Goal: Task Accomplishment & Management: Complete application form

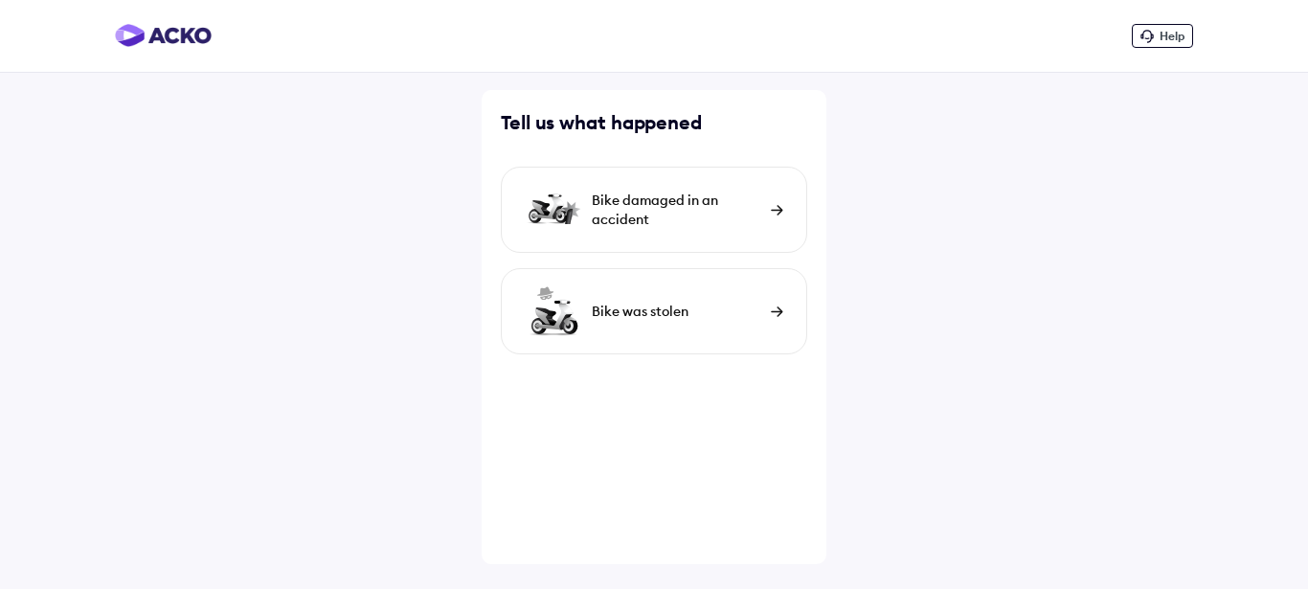
click at [726, 218] on div "Bike damaged in an accident" at bounding box center [676, 209] width 169 height 38
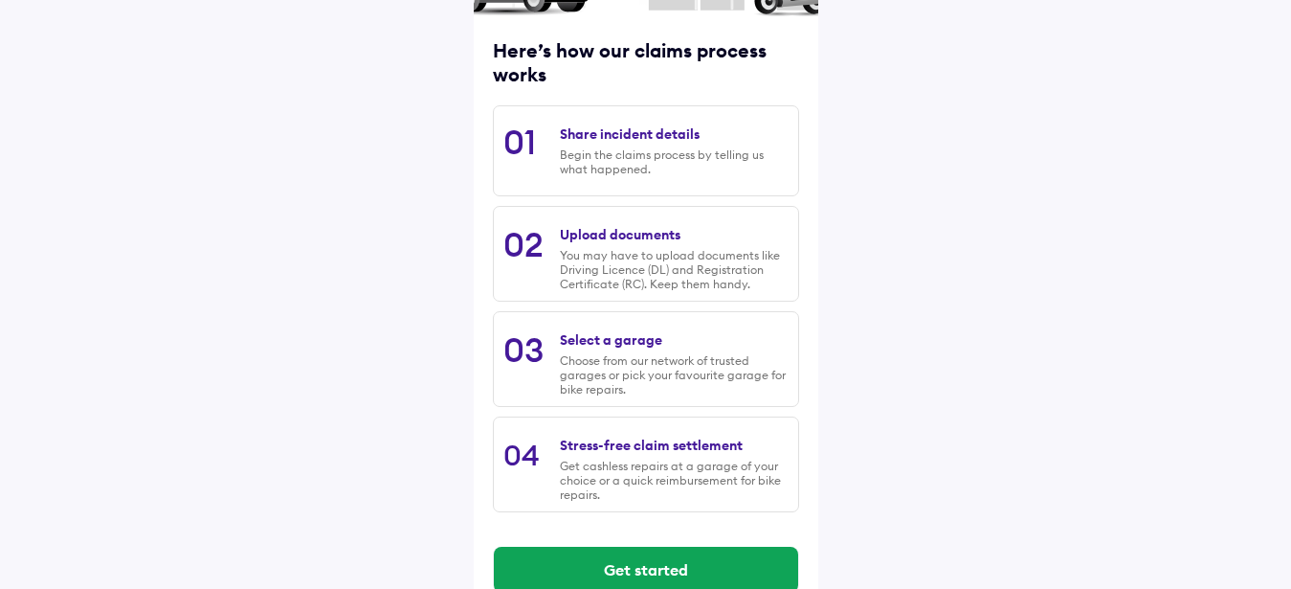
scroll to position [269, 0]
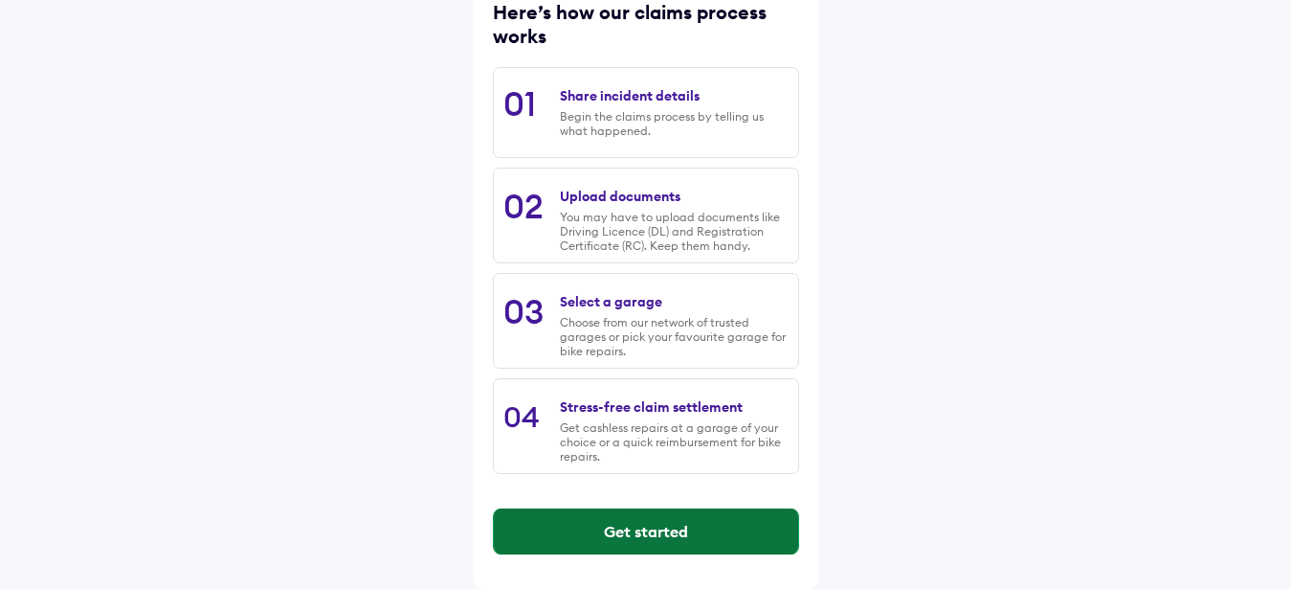
click at [662, 526] on button "Get started" at bounding box center [646, 531] width 304 height 46
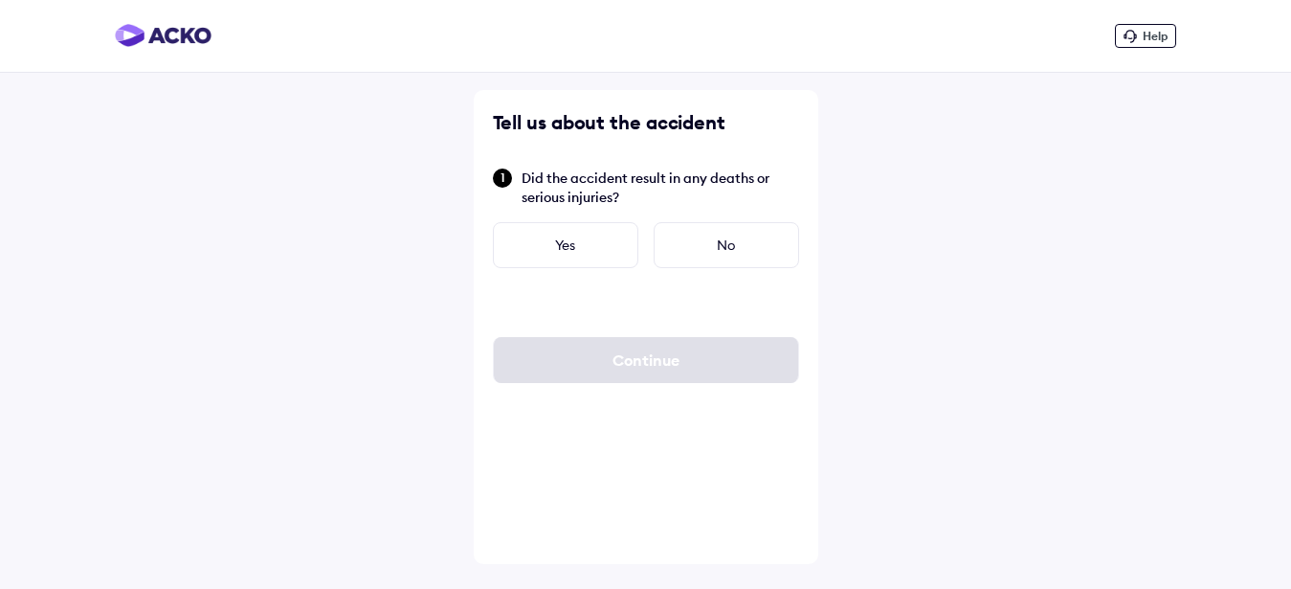
scroll to position [0, 0]
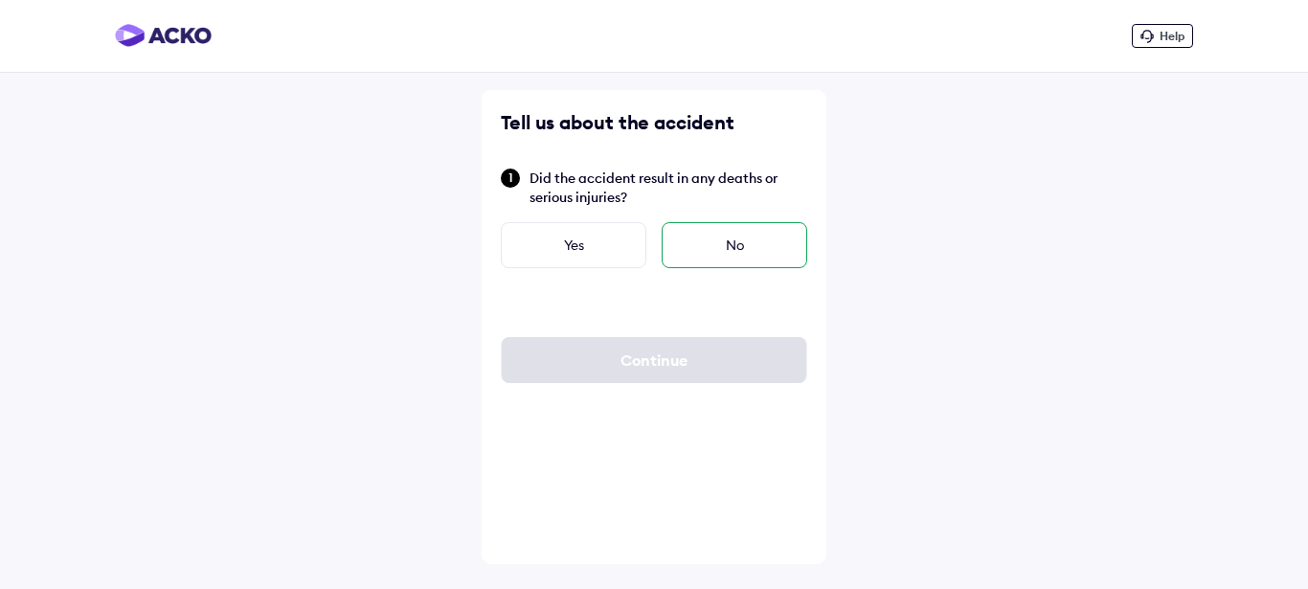
click at [714, 236] on div "No" at bounding box center [734, 245] width 146 height 46
